Goal: Use online tool/utility: Utilize a website feature to perform a specific function

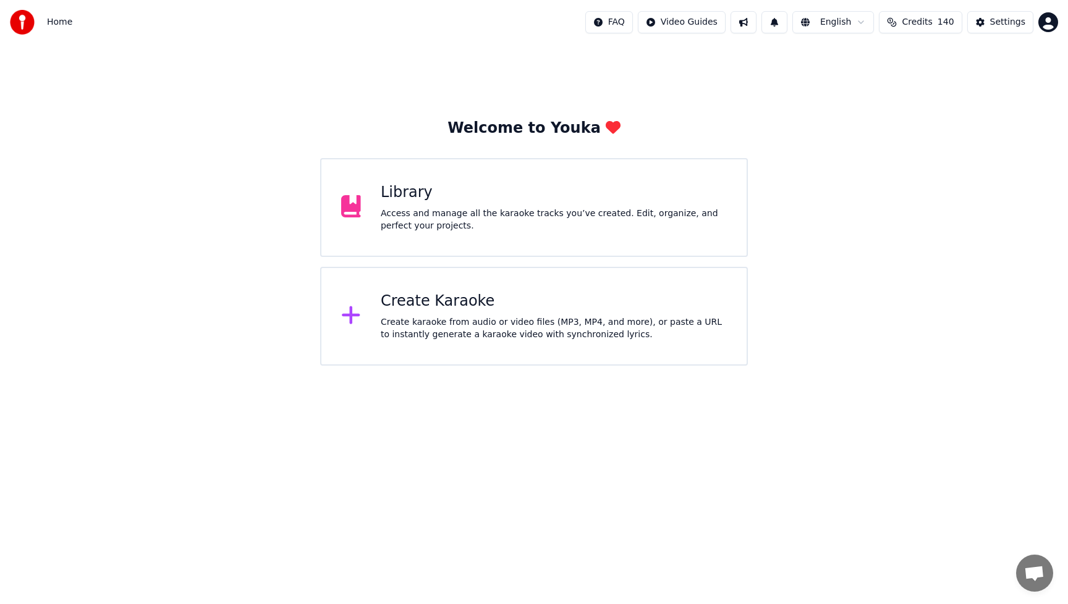
click at [483, 214] on div "Access and manage all the karaoke tracks you’ve created. Edit, organize, and pe…" at bounding box center [554, 220] width 346 height 25
